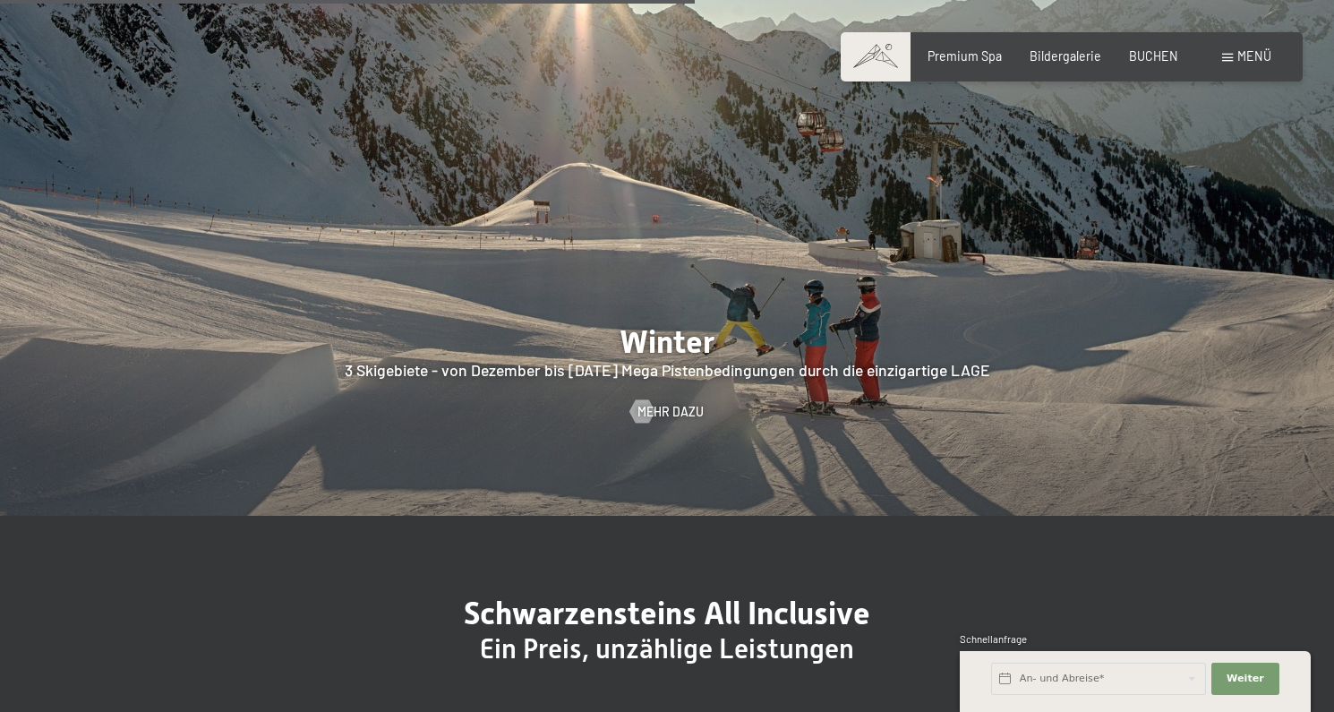
scroll to position [3885, 0]
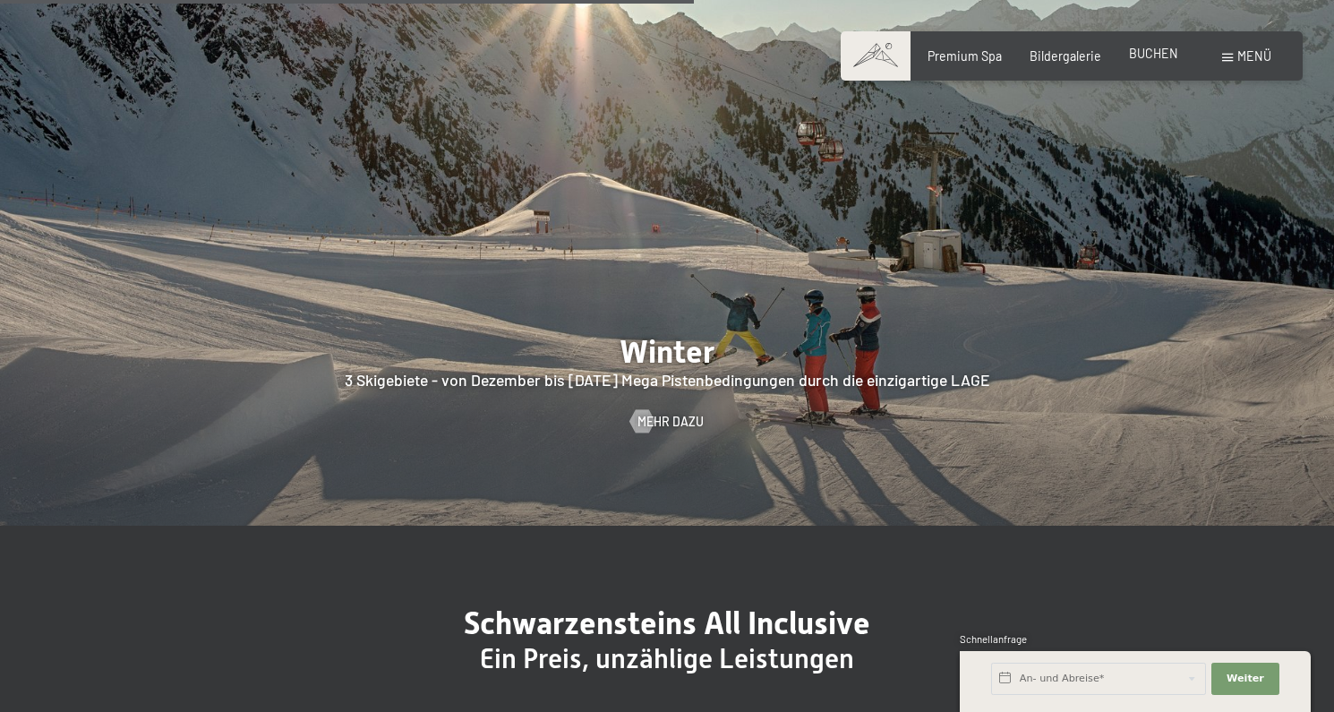
click at [1160, 58] on span "BUCHEN" at bounding box center [1153, 53] width 49 height 15
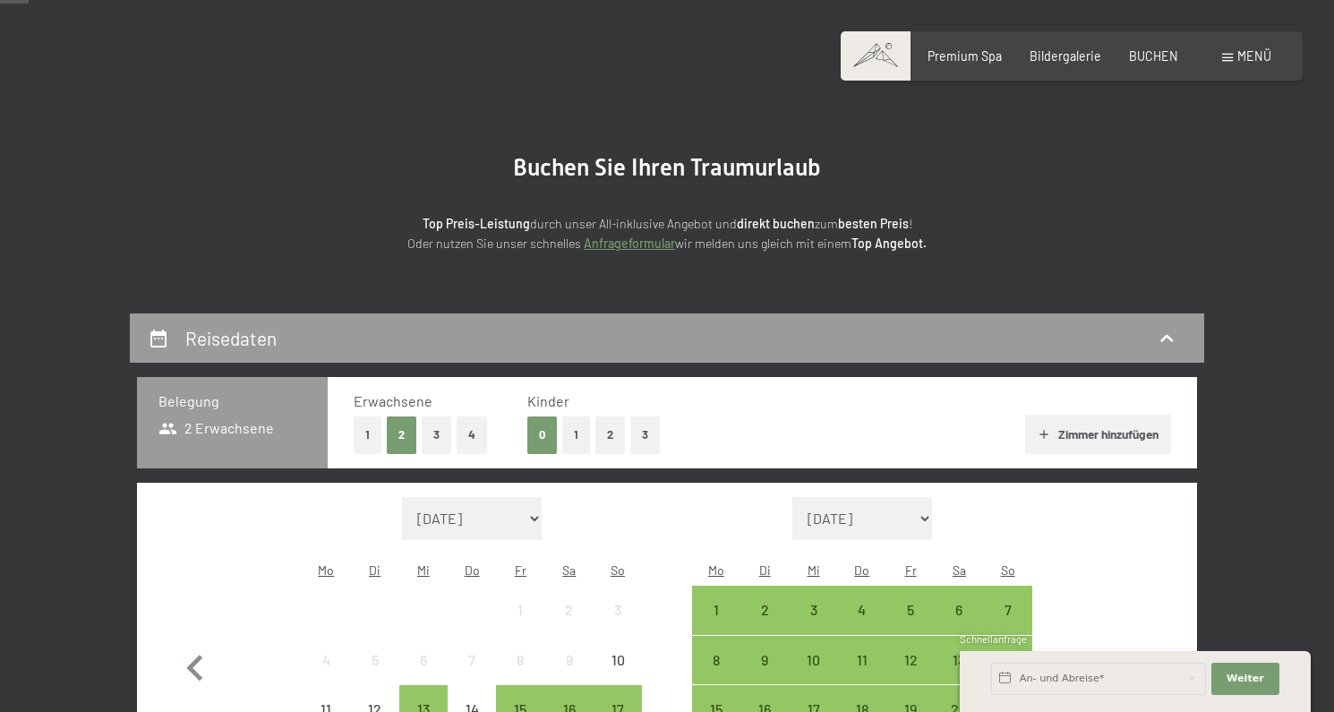
scroll to position [140, 0]
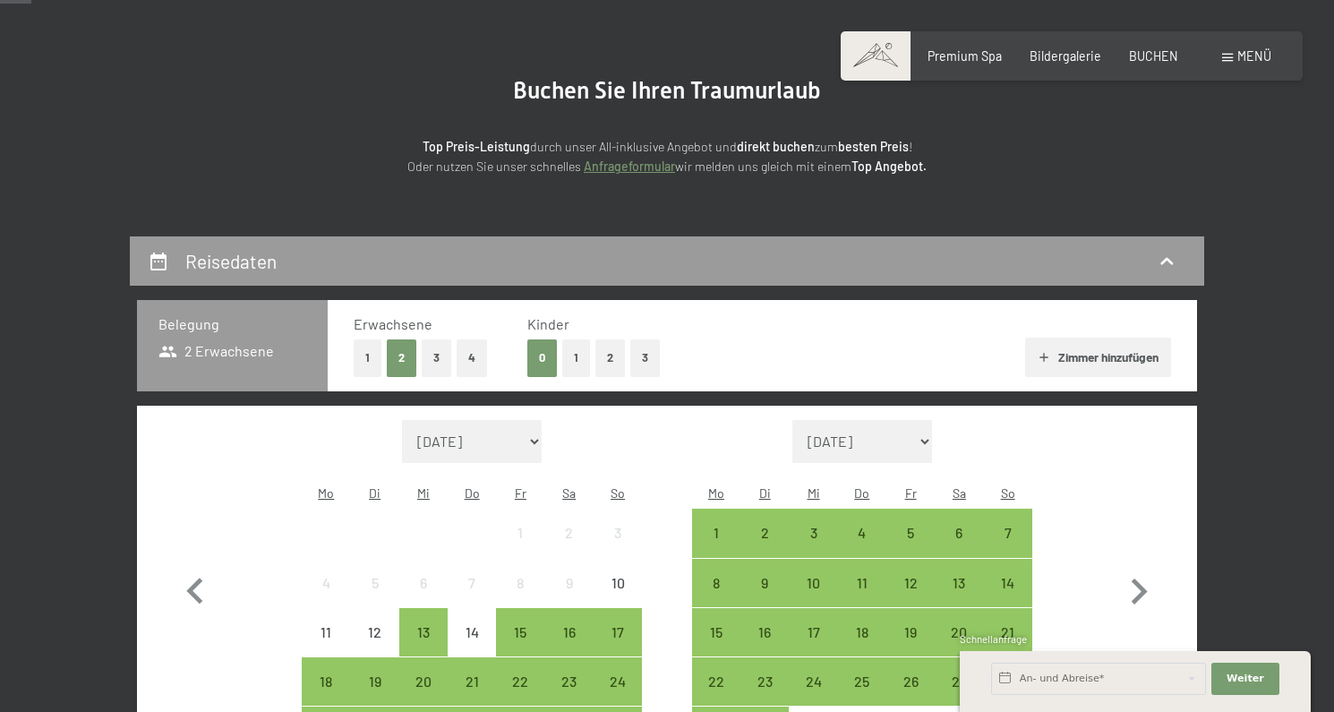
click at [580, 357] on button "1" at bounding box center [576, 357] width 28 height 37
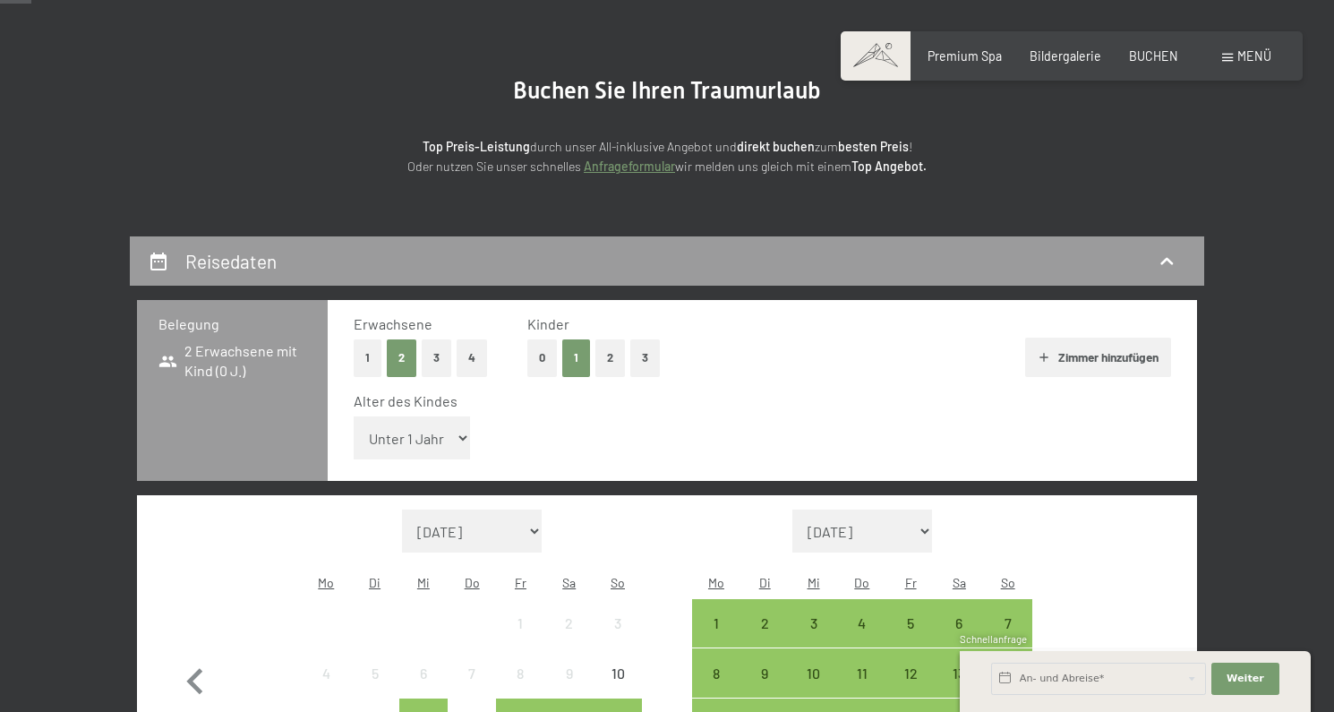
select select "8"
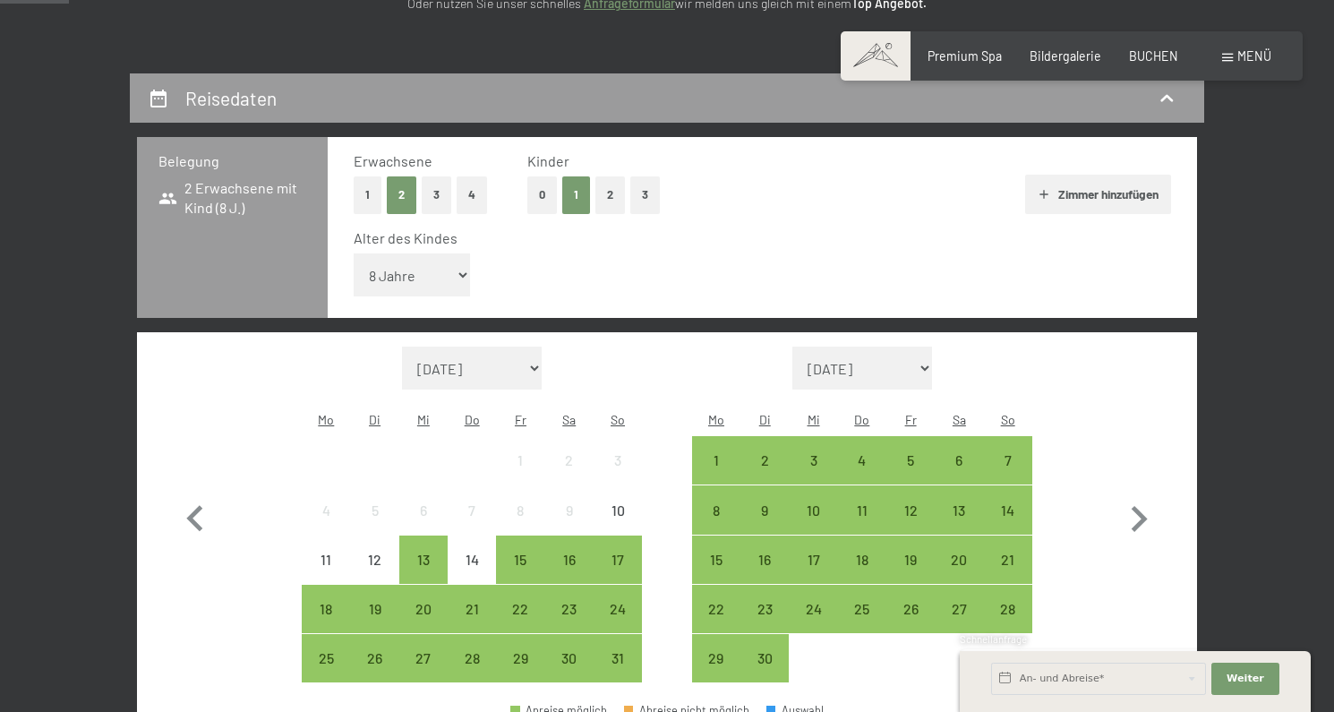
scroll to position [309, 0]
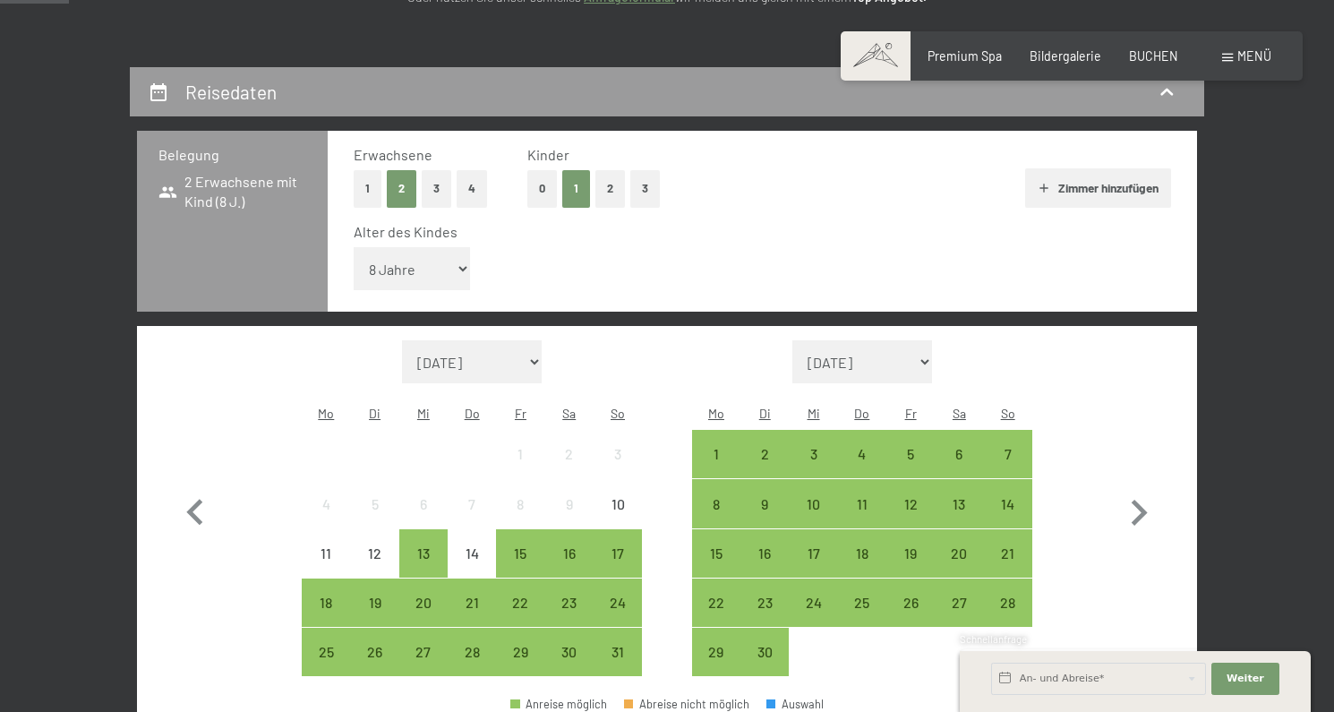
select select "2025-10-01"
select select "2025-11-01"
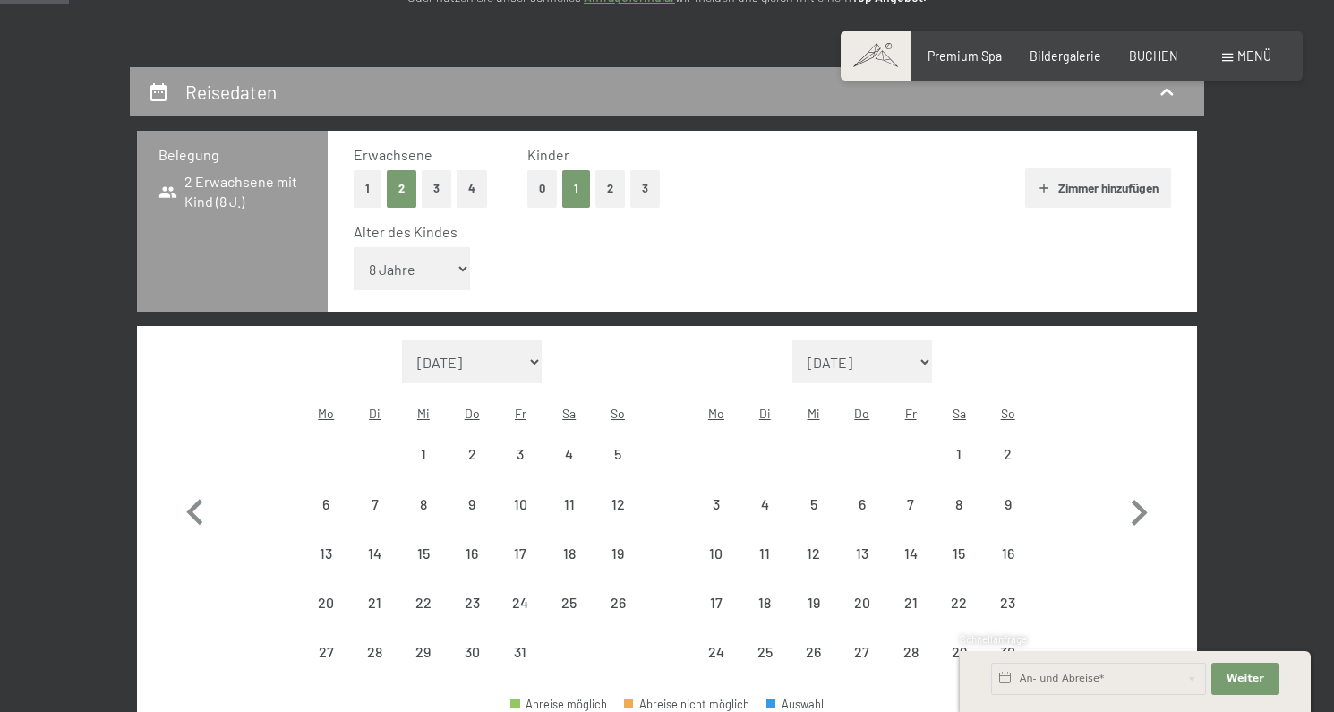
select select "2025-10-01"
select select "2025-11-01"
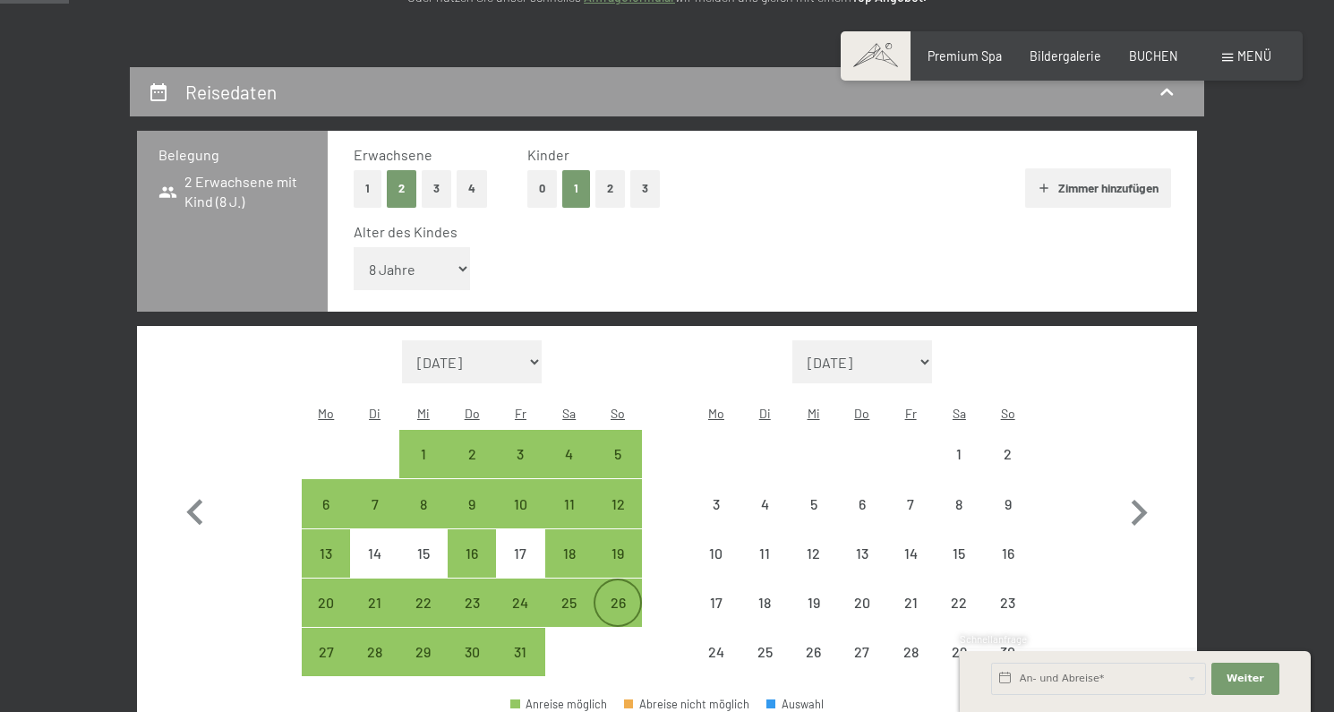
select select "2025-10-01"
select select "2025-11-01"
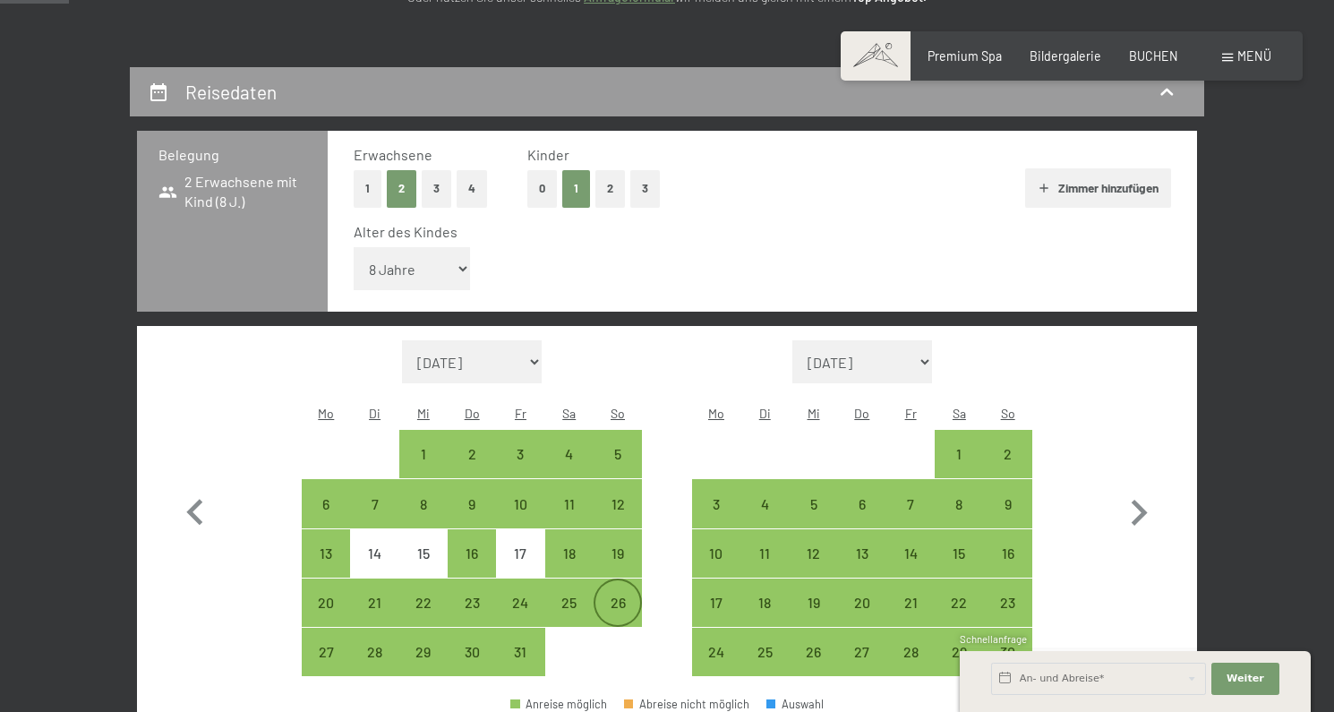
click at [613, 595] on div "26" at bounding box center [617, 617] width 45 height 45
select select "2025-10-01"
select select "2025-11-01"
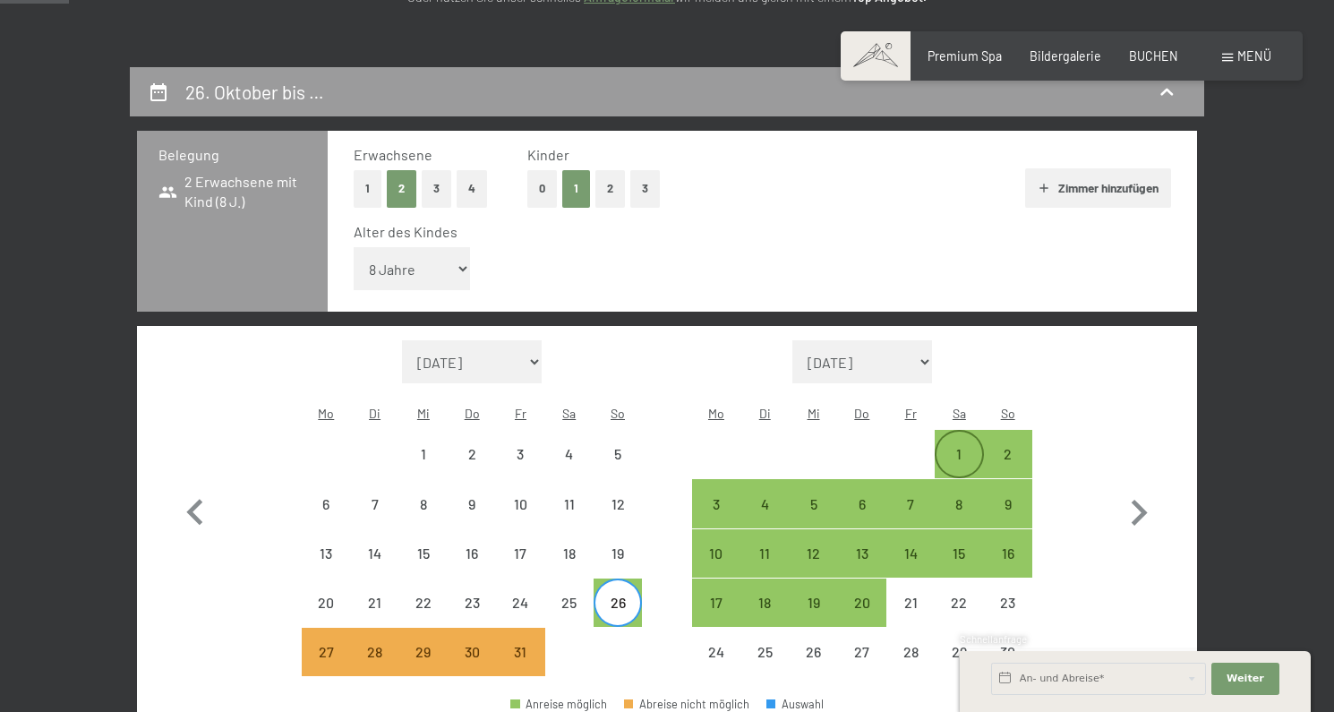
click at [973, 447] on div "1" at bounding box center [958, 469] width 45 height 45
select select "2025-10-01"
select select "2025-11-01"
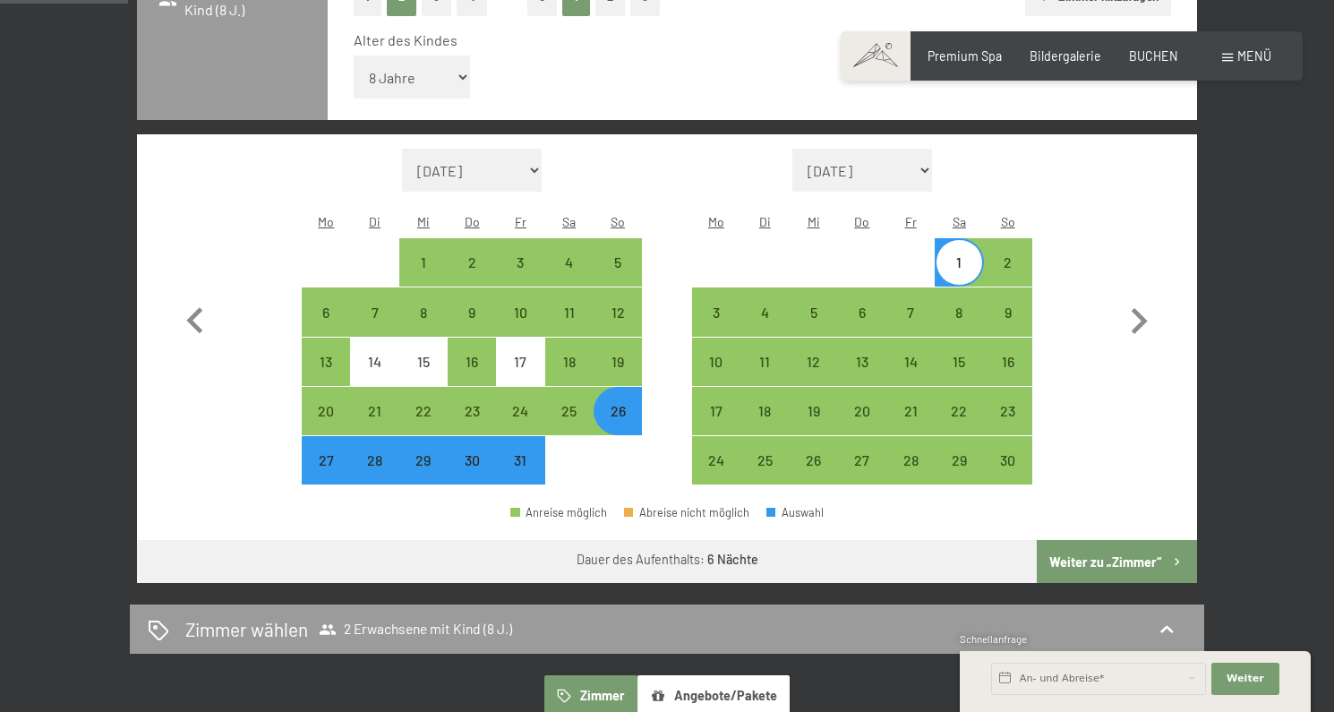
click at [1099, 540] on button "Weiter zu „Zimmer“" at bounding box center [1117, 561] width 160 height 43
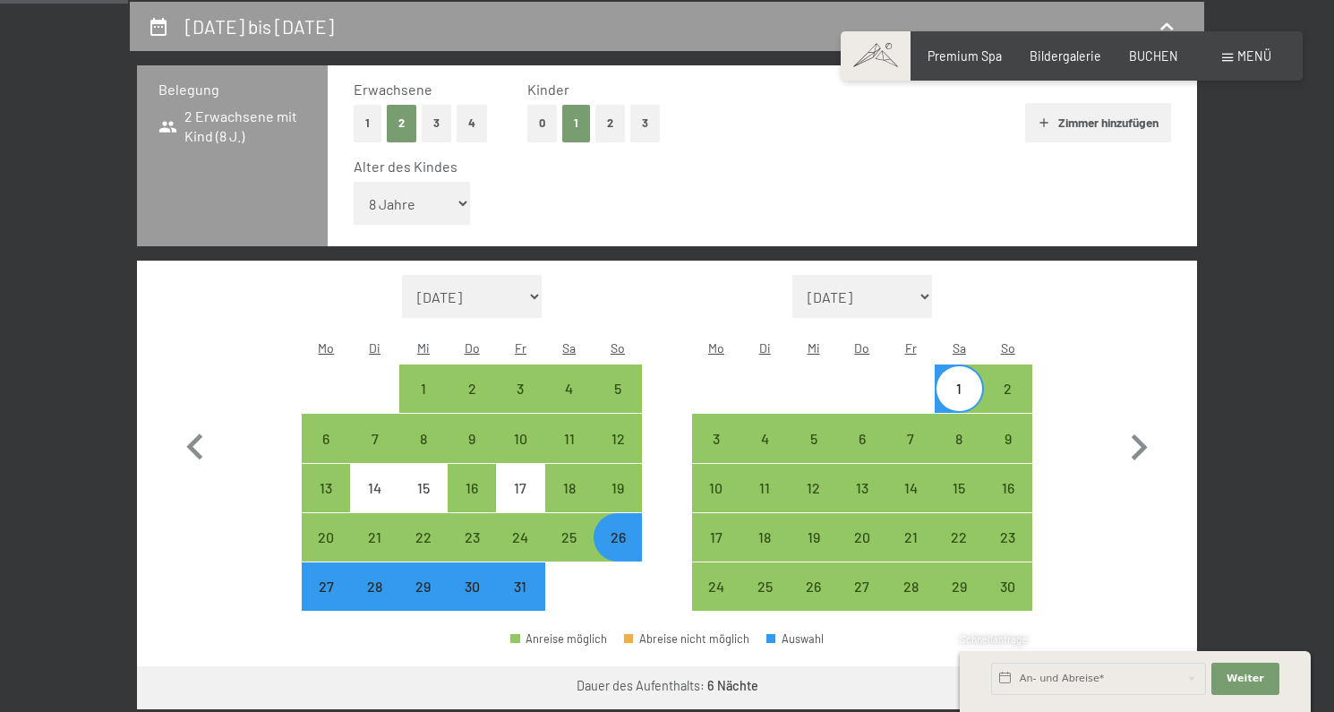
select select "2025-10-01"
select select "2025-11-01"
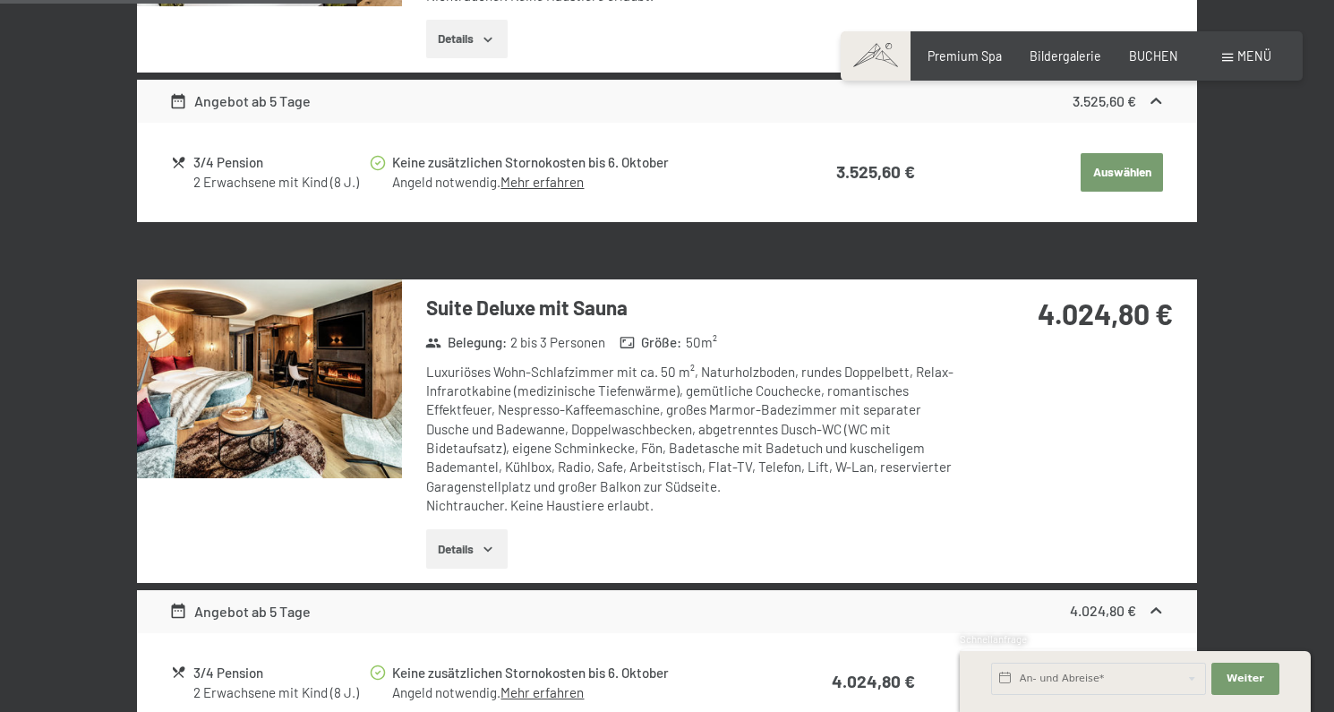
scroll to position [1226, 0]
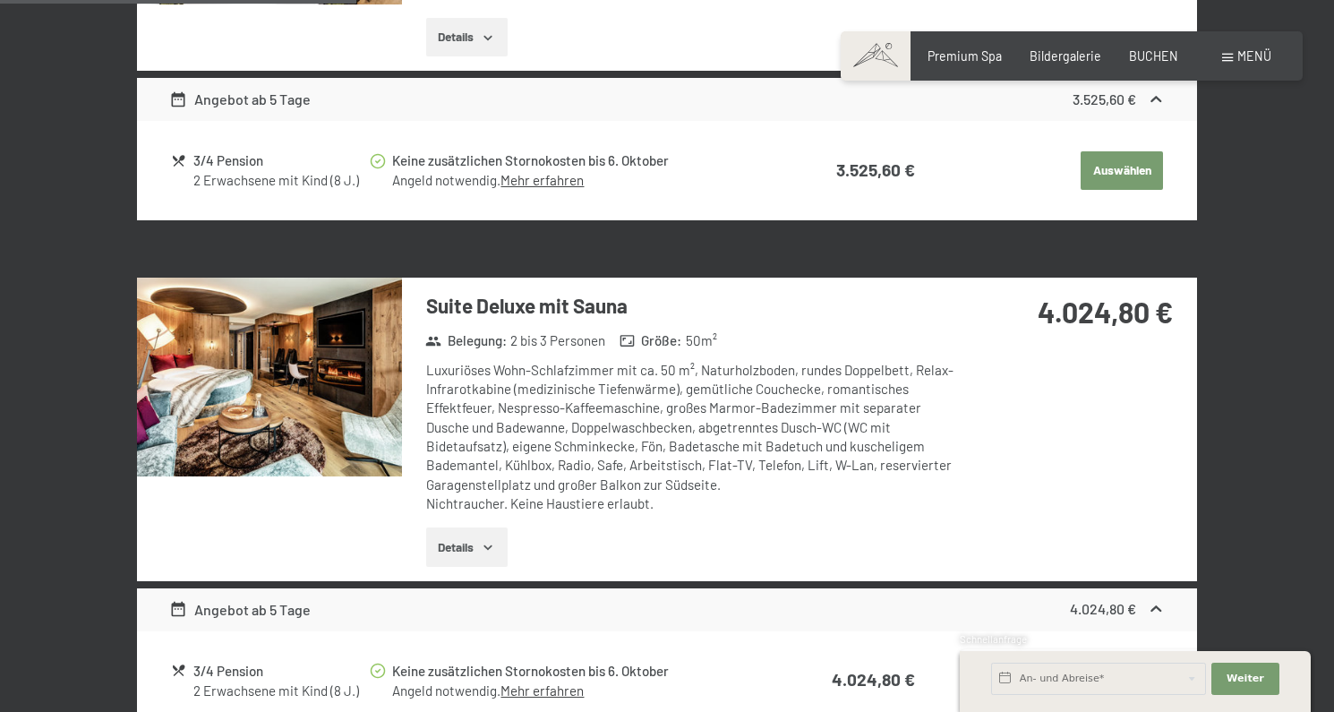
click at [484, 527] on button "Details" at bounding box center [466, 546] width 81 height 39
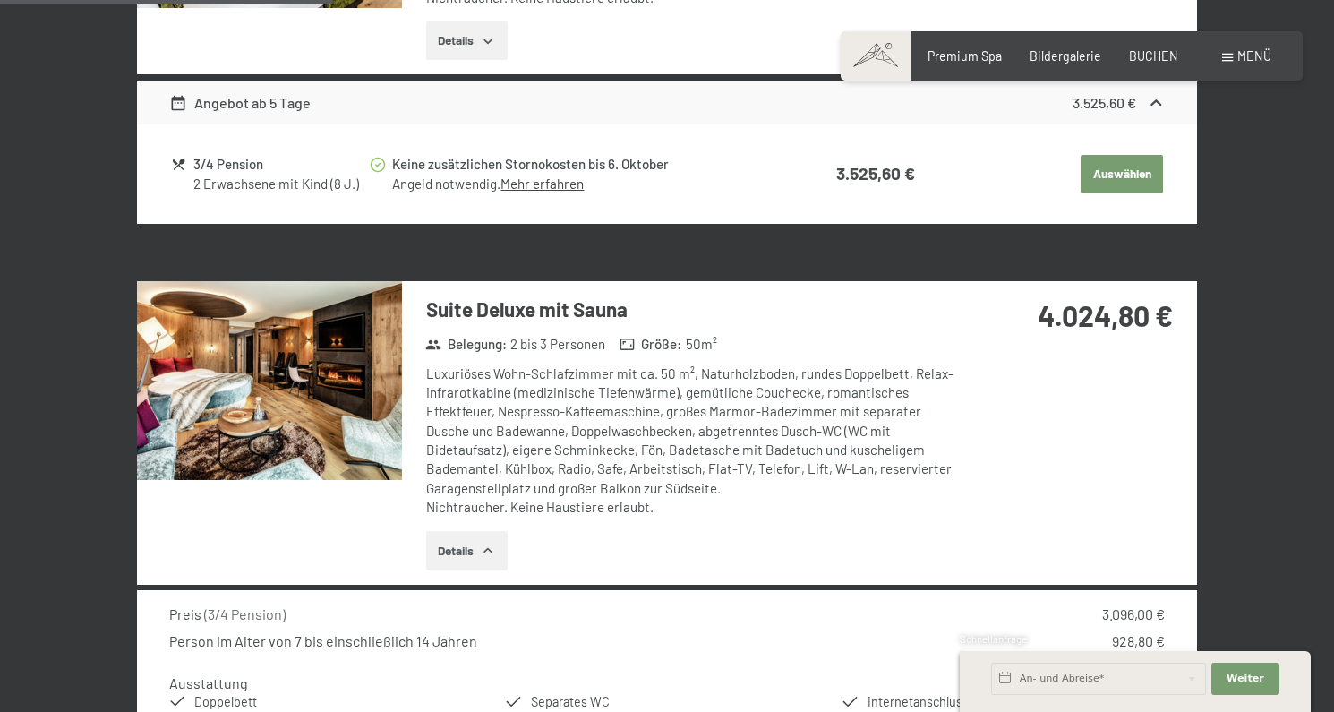
scroll to position [1221, 0]
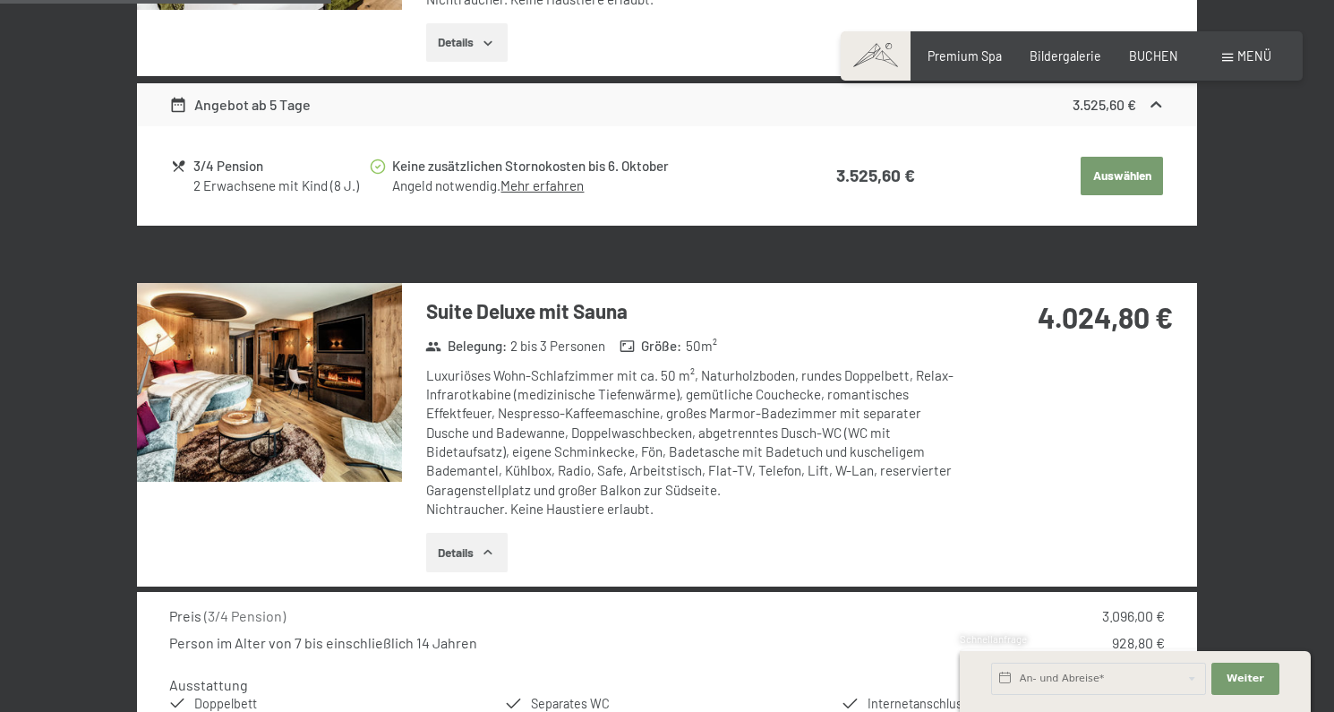
click at [350, 375] on img at bounding box center [269, 382] width 265 height 199
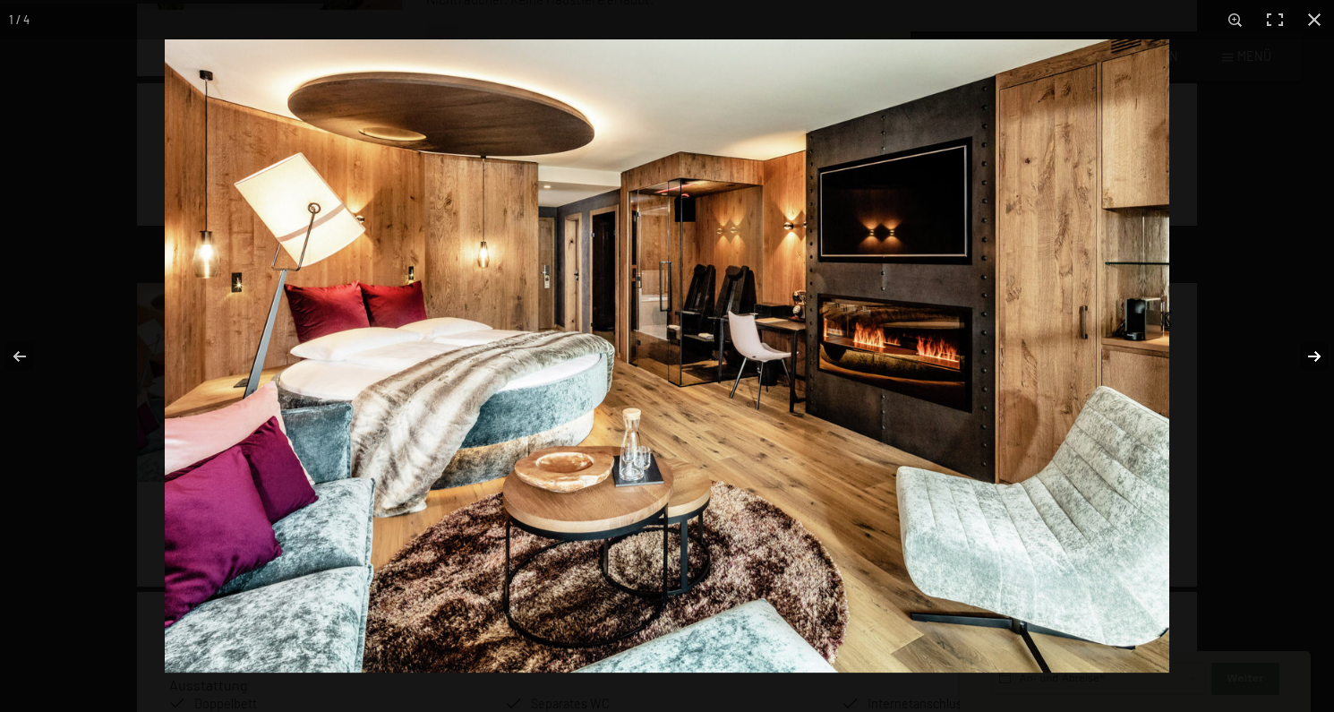
click at [1315, 355] on button "button" at bounding box center [1302, 357] width 63 height 90
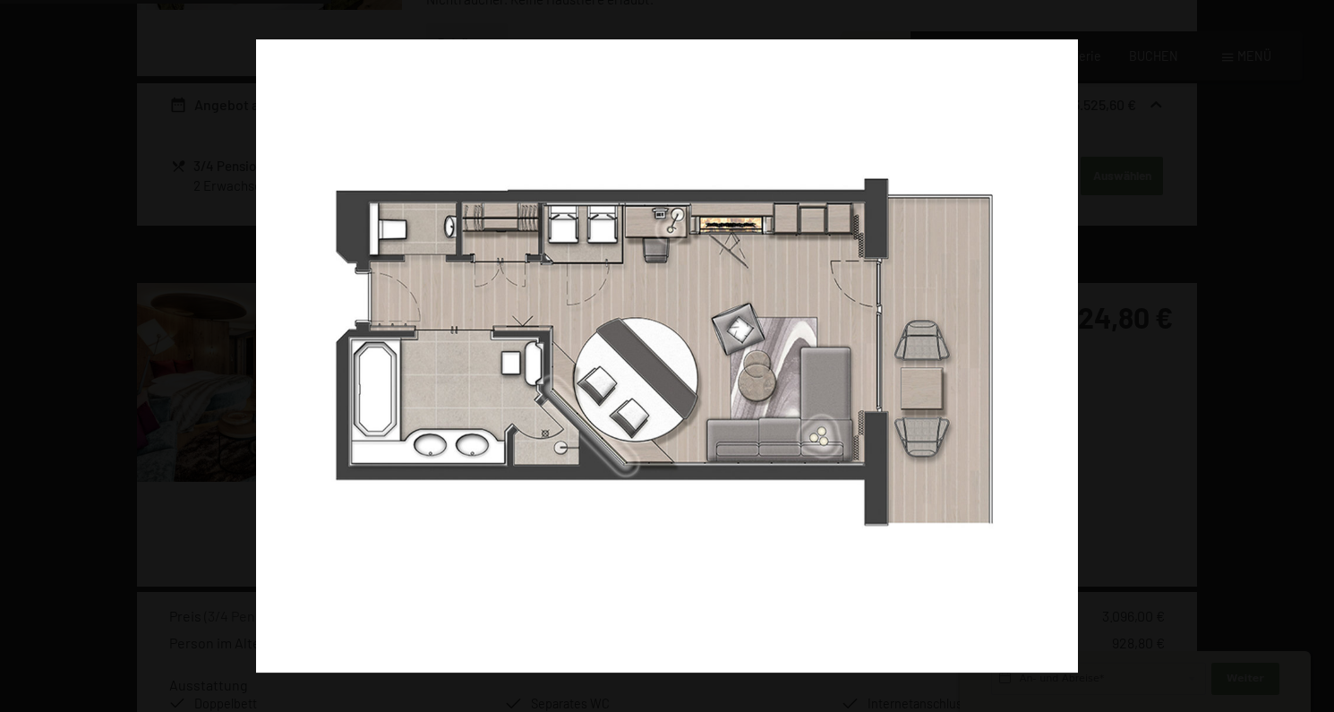
click at [1315, 355] on button "button" at bounding box center [1302, 357] width 63 height 90
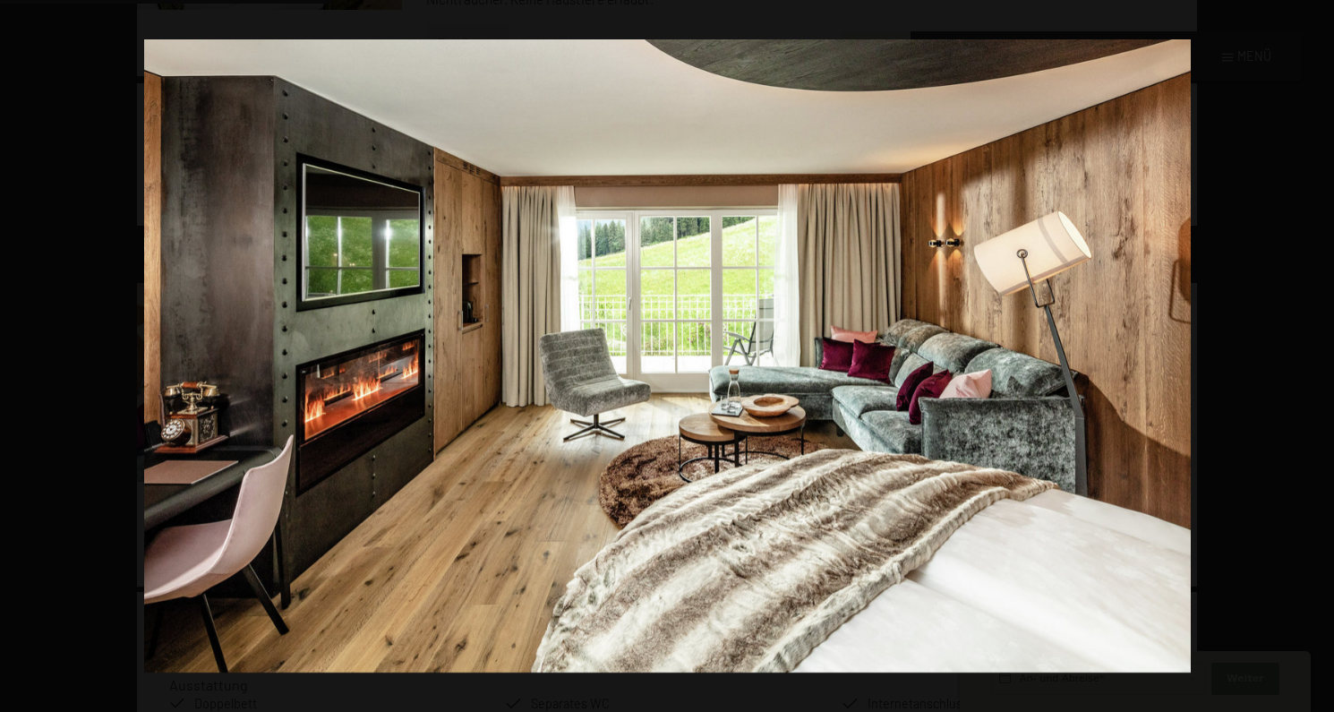
click at [1315, 355] on button "button" at bounding box center [1302, 357] width 63 height 90
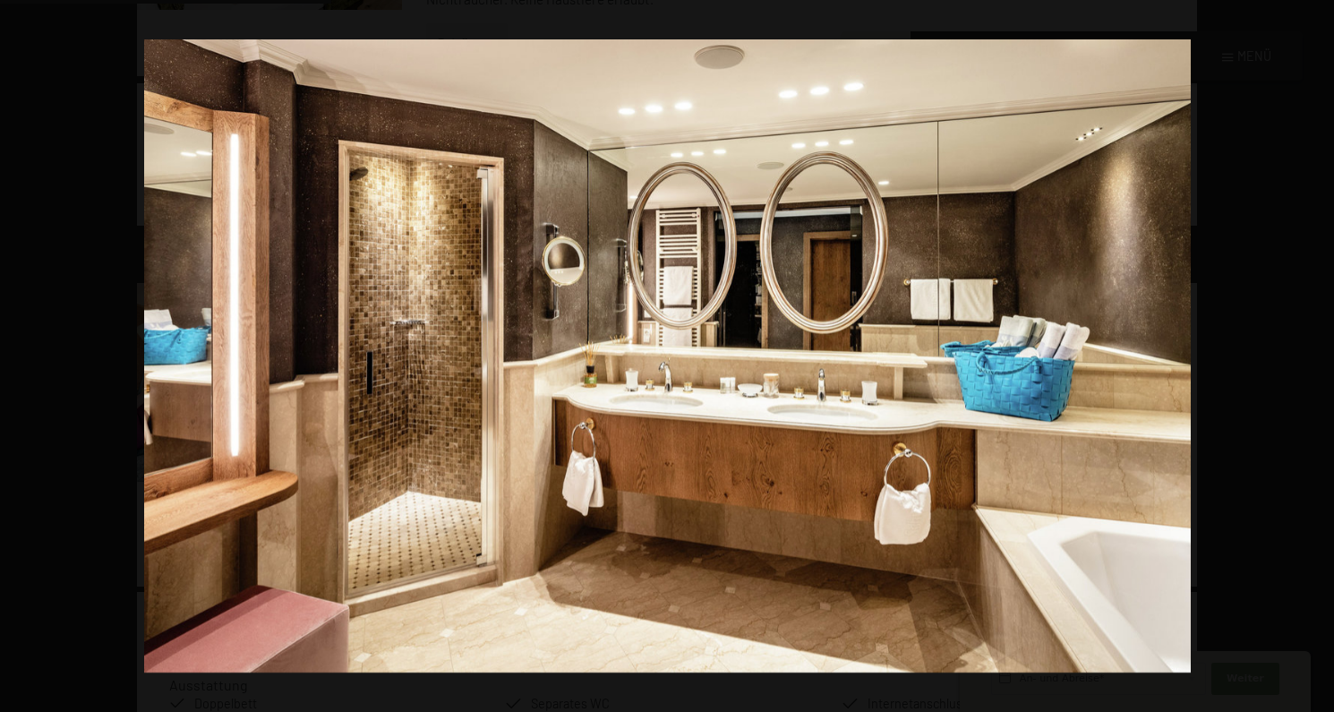
click at [1315, 355] on button "button" at bounding box center [1302, 357] width 63 height 90
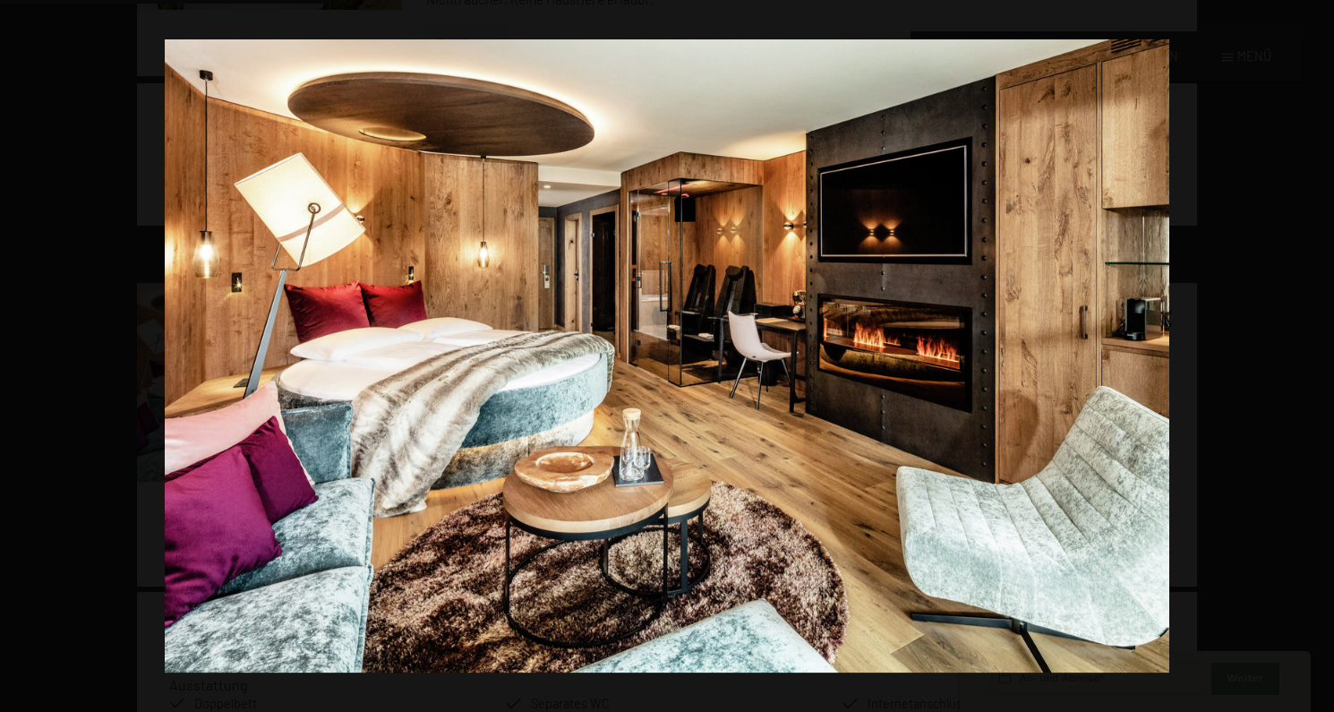
click at [1315, 355] on button "button" at bounding box center [1302, 357] width 63 height 90
